Goal: Transaction & Acquisition: Purchase product/service

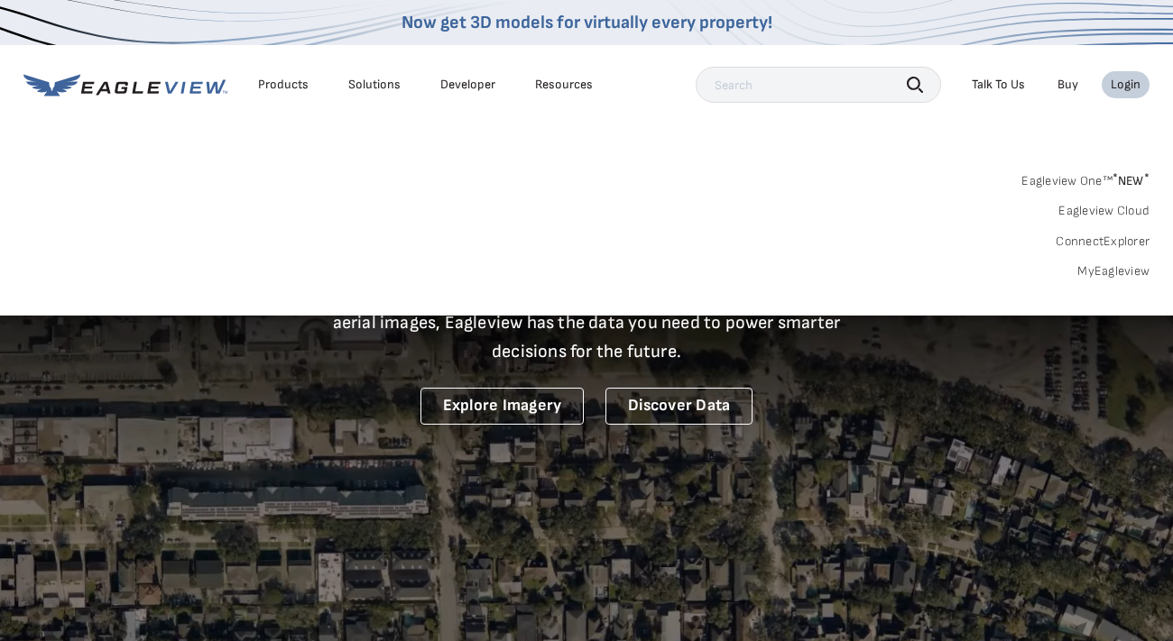
click at [1108, 273] on link "MyEagleview" at bounding box center [1113, 271] width 72 height 16
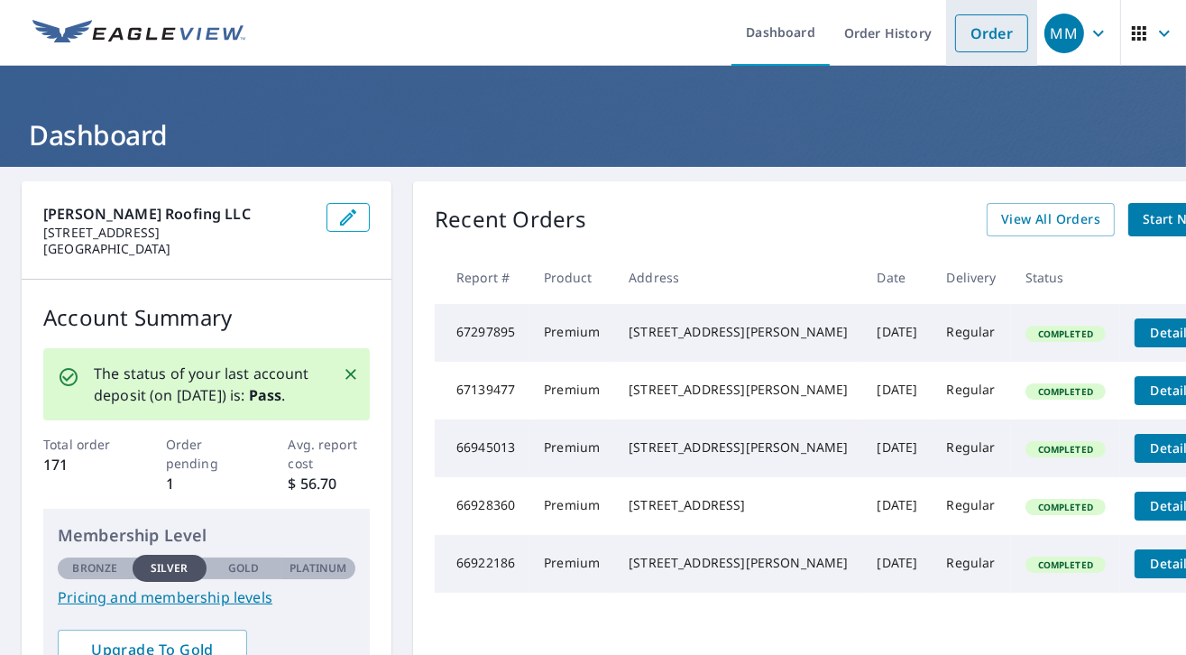
click at [971, 32] on link "Order" at bounding box center [991, 33] width 73 height 38
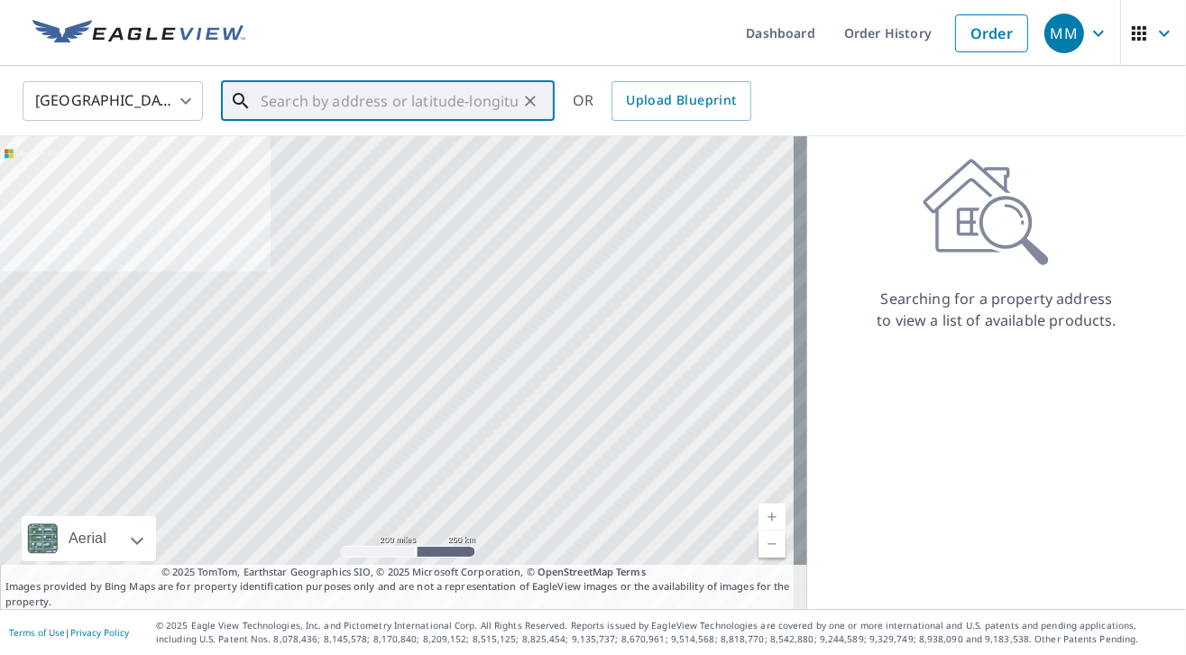
click at [319, 105] on input "text" at bounding box center [389, 101] width 257 height 51
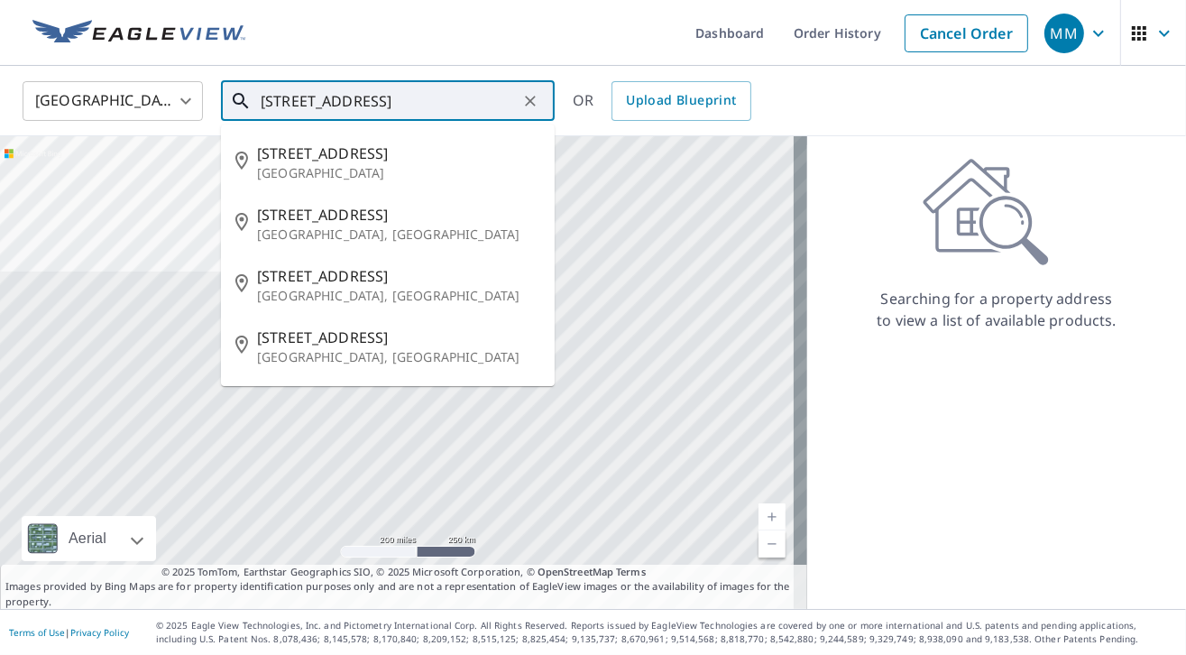
click at [275, 231] on p "[GEOGRAPHIC_DATA], [GEOGRAPHIC_DATA]" at bounding box center [398, 235] width 283 height 18
type input "[STREET_ADDRESS]"
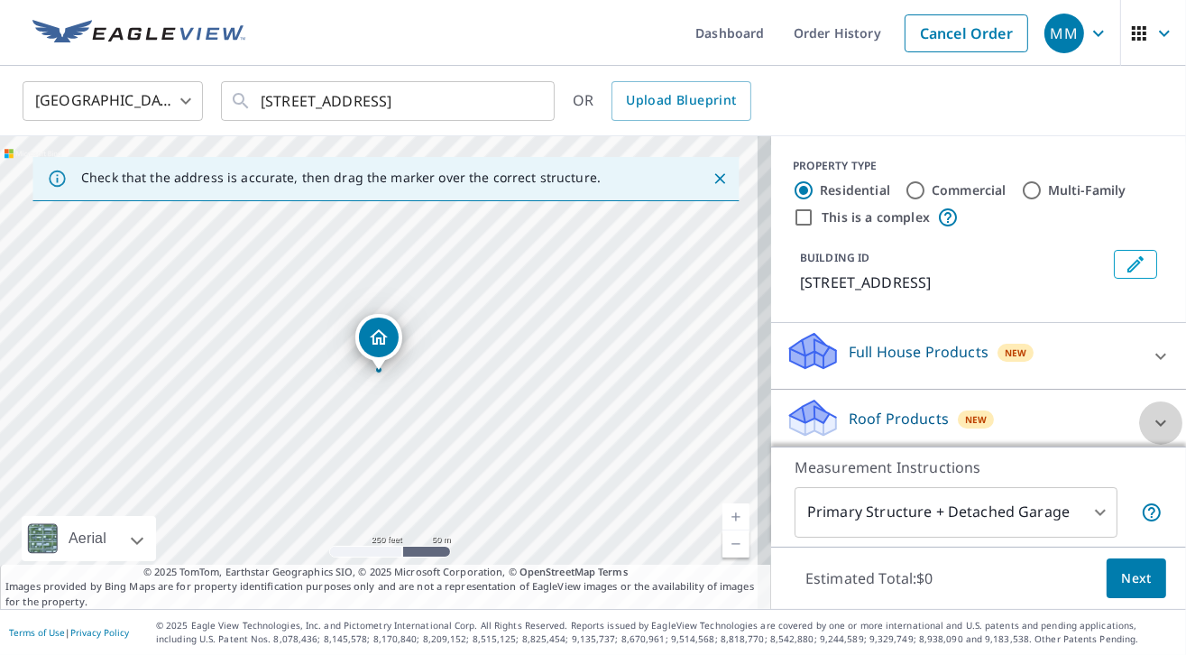
click at [1150, 425] on icon at bounding box center [1161, 423] width 22 height 22
click at [911, 410] on p "Roof Products" at bounding box center [899, 419] width 100 height 22
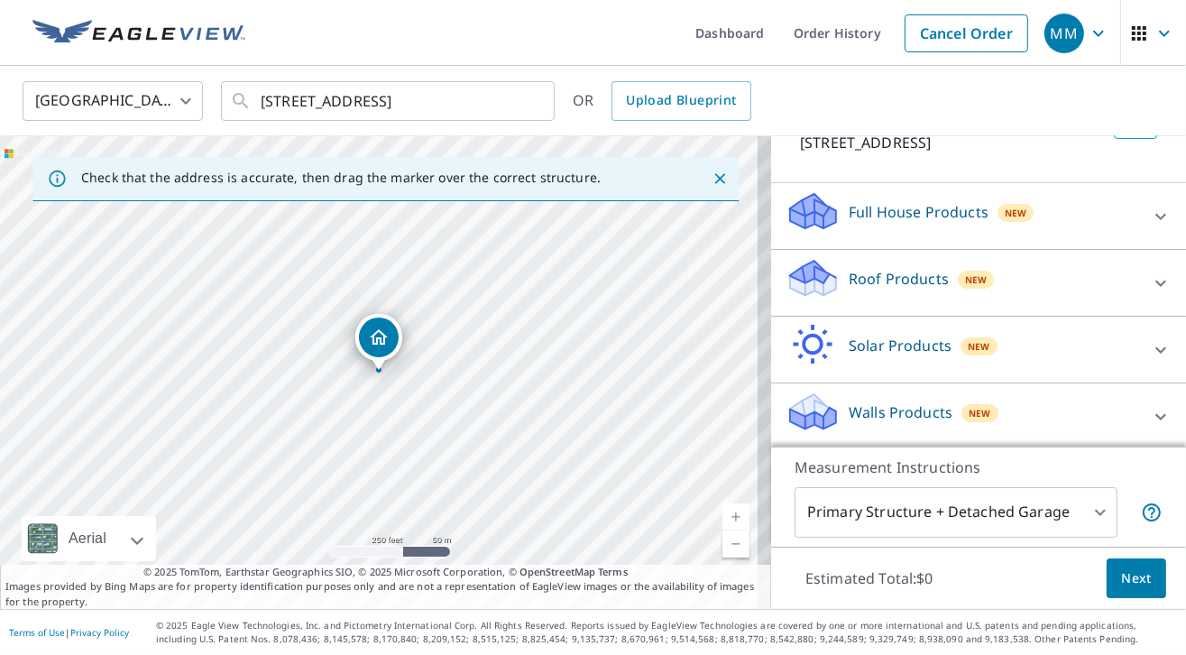
scroll to position [141, 0]
click at [833, 299] on div "Roof Products New" at bounding box center [963, 281] width 354 height 51
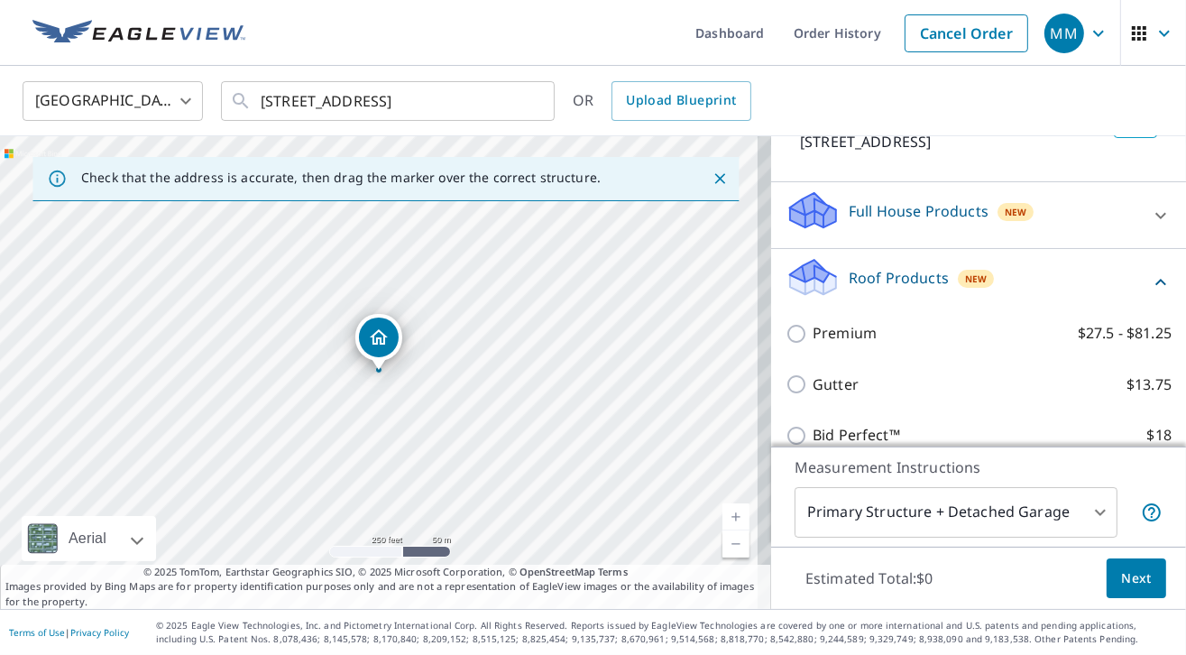
click at [821, 332] on p "Premium" at bounding box center [845, 333] width 64 height 23
click at [813, 332] on input "Premium $27.5 - $81.25" at bounding box center [799, 334] width 27 height 22
checkbox input "true"
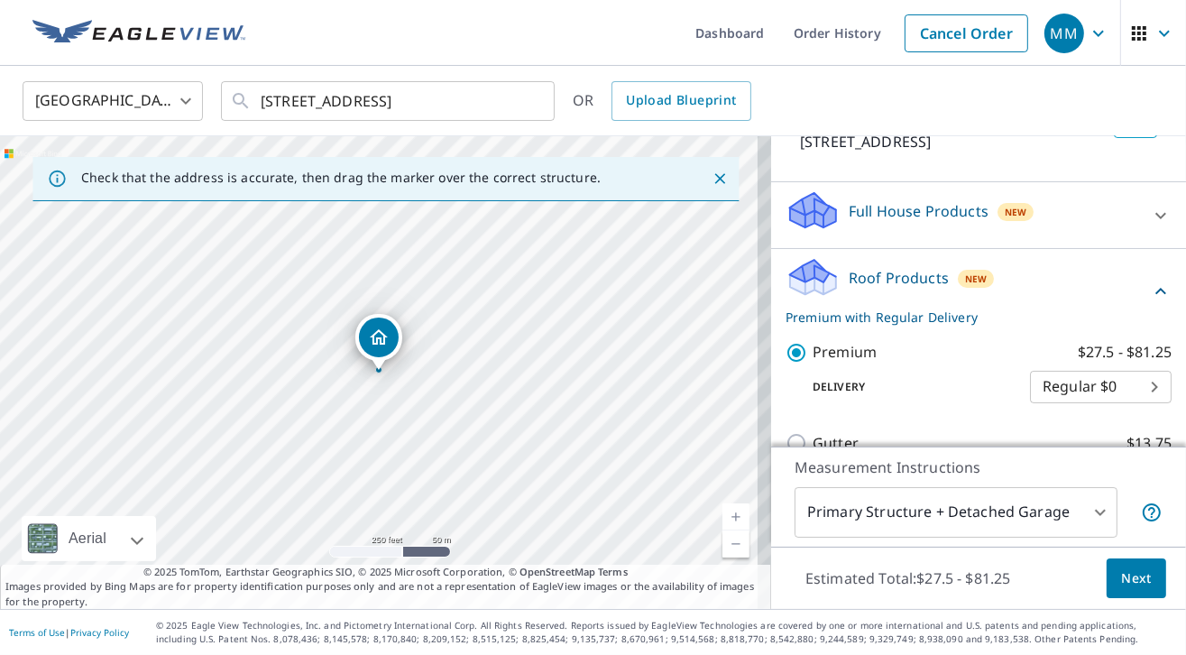
click at [1121, 580] on span "Next" at bounding box center [1136, 578] width 31 height 23
